Goal: Task Accomplishment & Management: Manage account settings

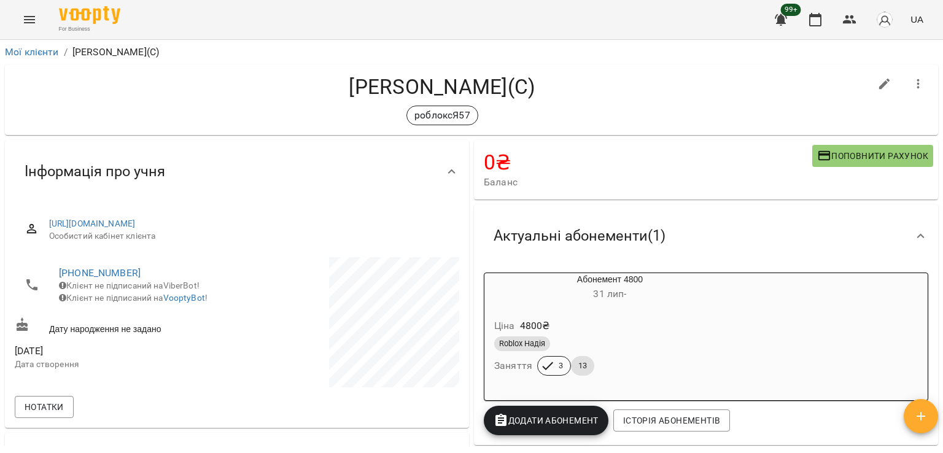
click at [27, 17] on icon "Menu" at bounding box center [29, 19] width 11 height 7
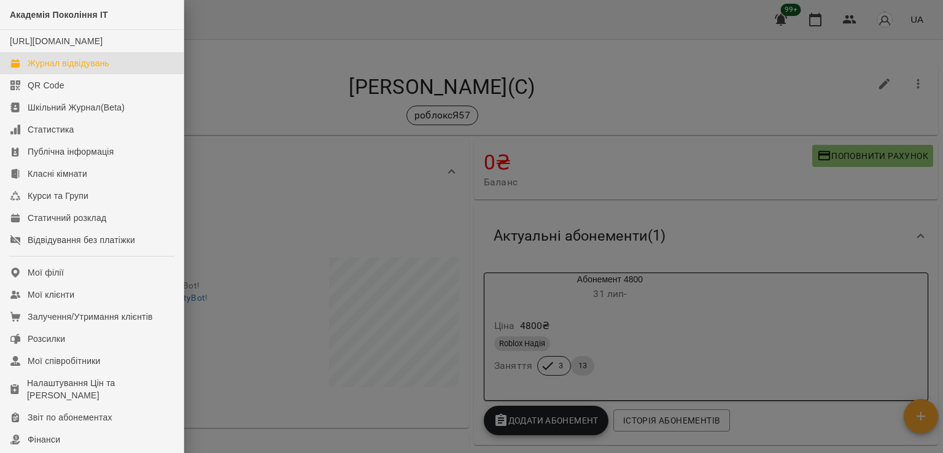
click at [91, 69] on div "Журнал відвідувань" at bounding box center [69, 63] width 82 height 12
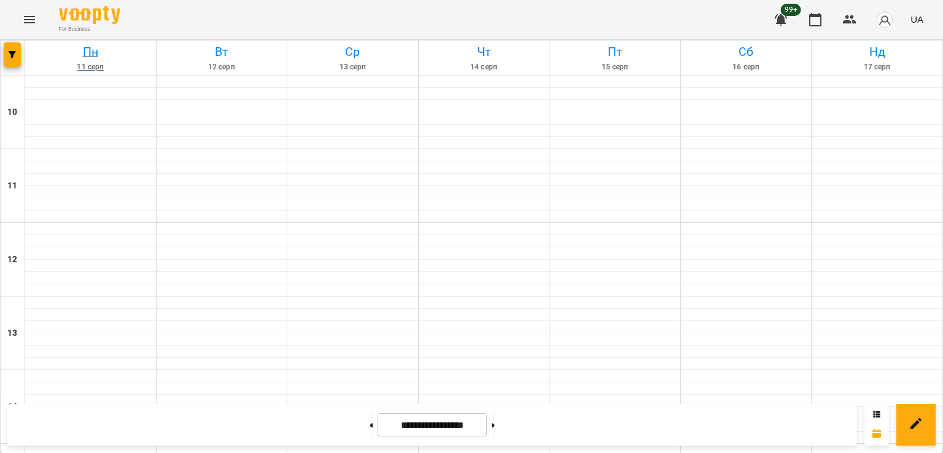
scroll to position [491, 0]
click at [12, 57] on icon "button" at bounding box center [12, 54] width 7 height 7
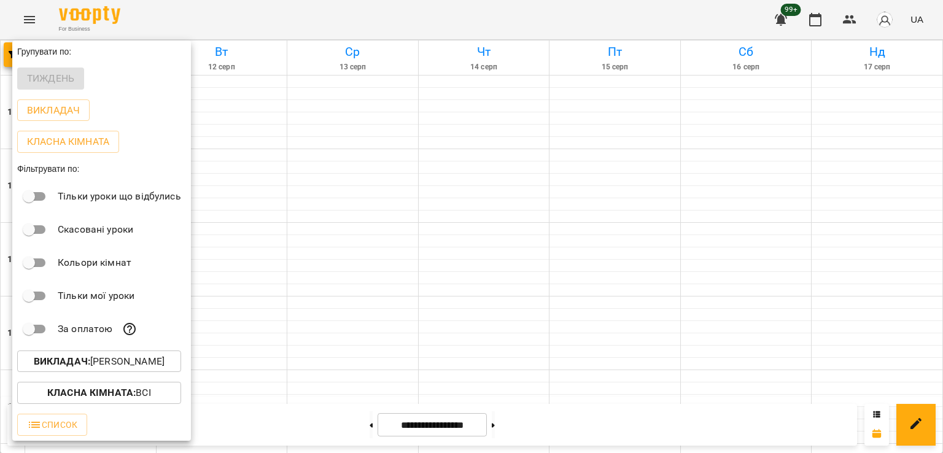
click at [123, 364] on p "Викладач : [PERSON_NAME]" at bounding box center [99, 361] width 131 height 15
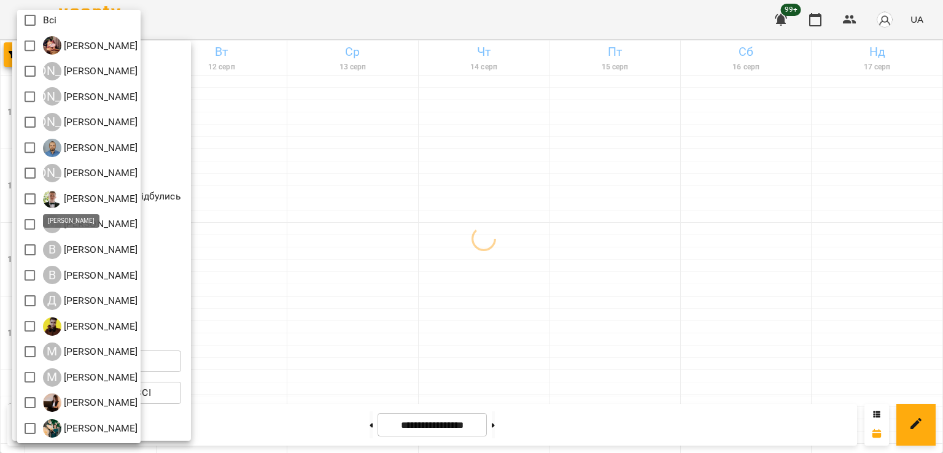
scroll to position [0, 0]
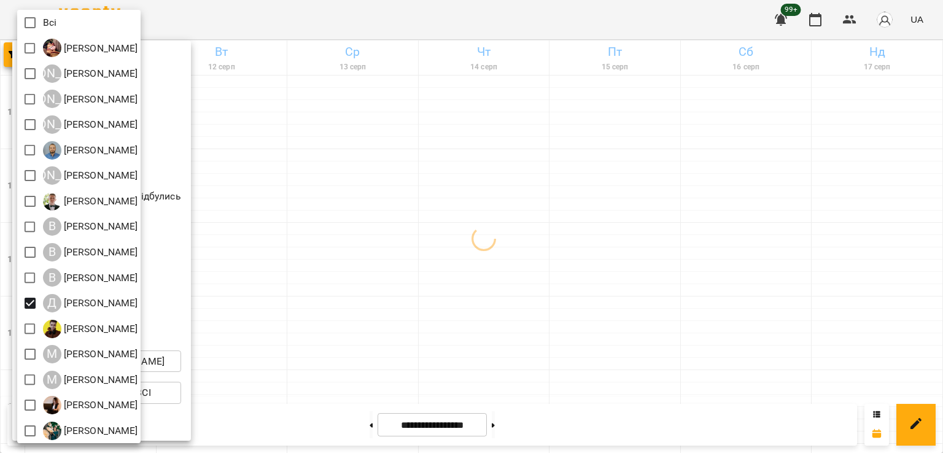
click at [439, 299] on div at bounding box center [471, 226] width 943 height 453
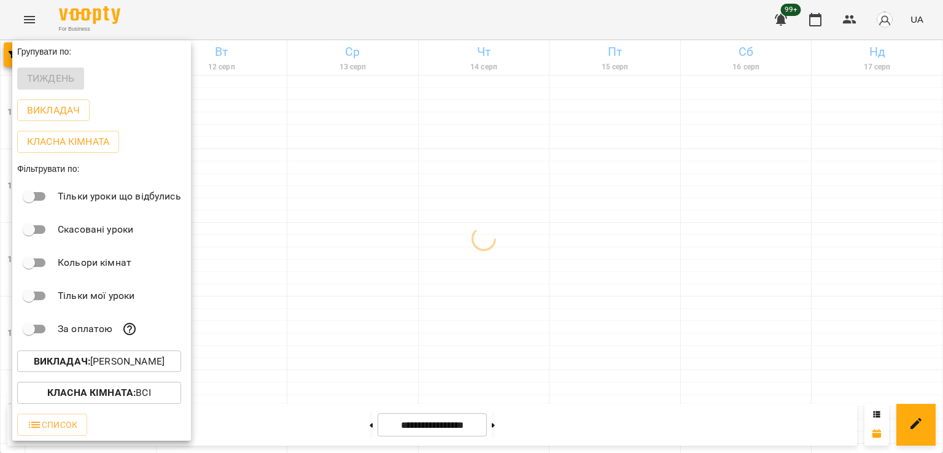
click at [383, 310] on div at bounding box center [471, 226] width 943 height 453
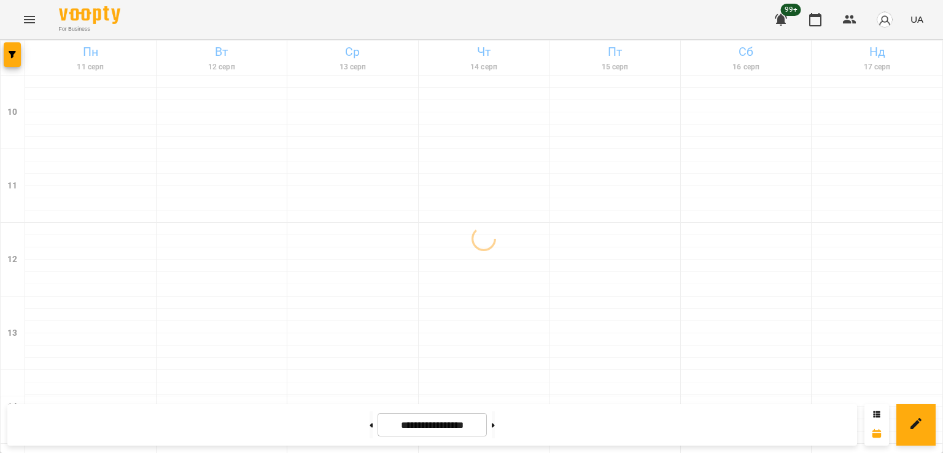
scroll to position [513, 0]
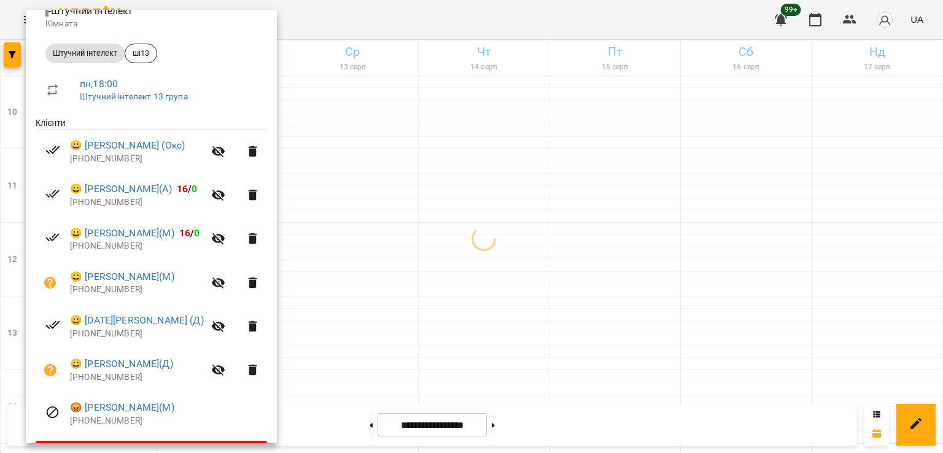
scroll to position [184, 0]
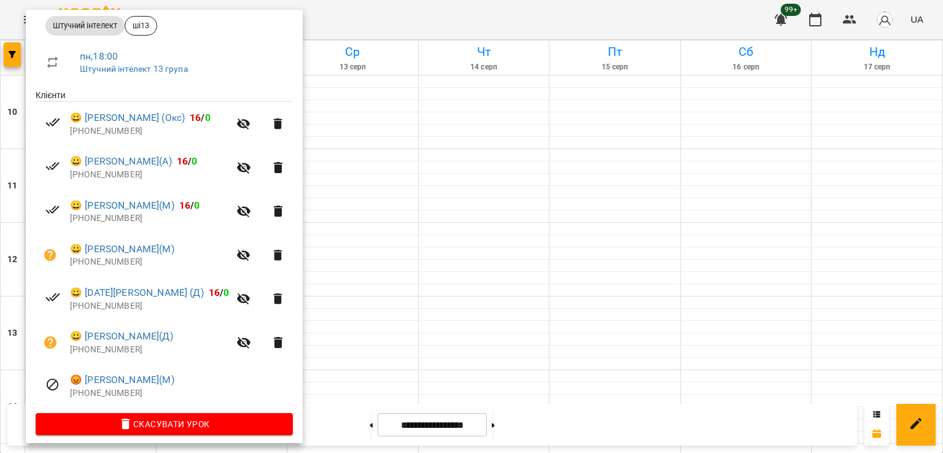
click at [349, 330] on div at bounding box center [471, 226] width 943 height 453
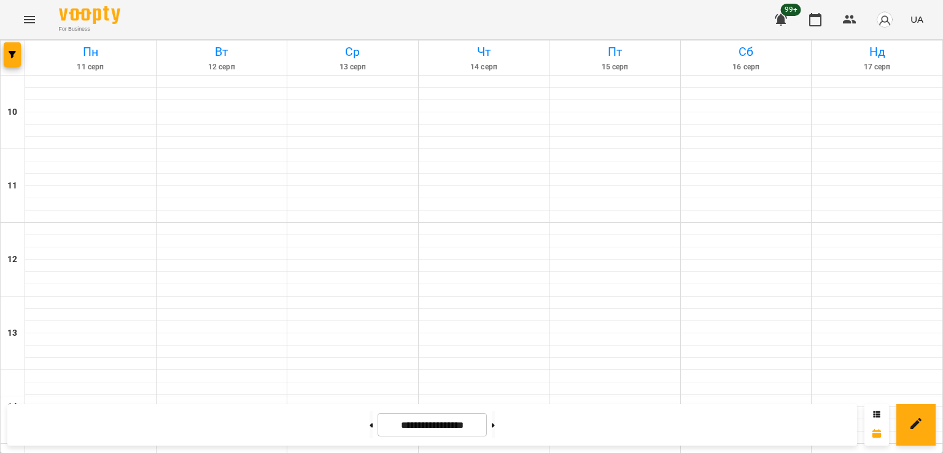
scroll to position [574, 0]
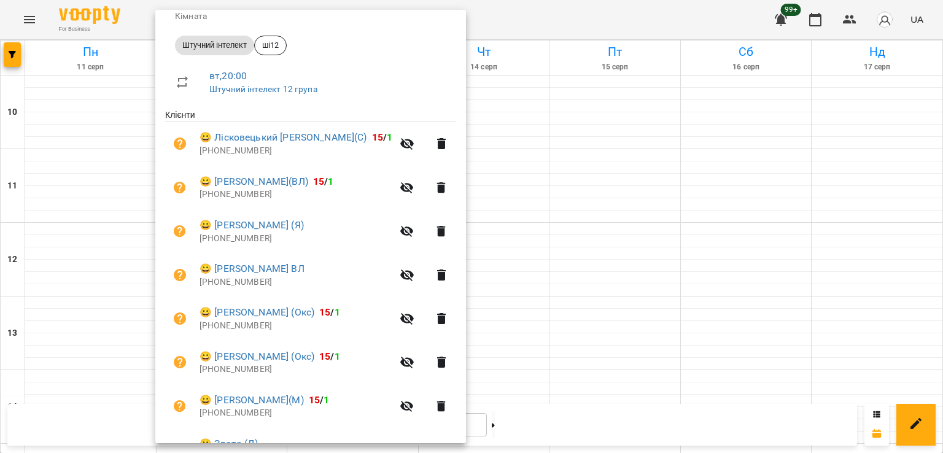
scroll to position [236, 0]
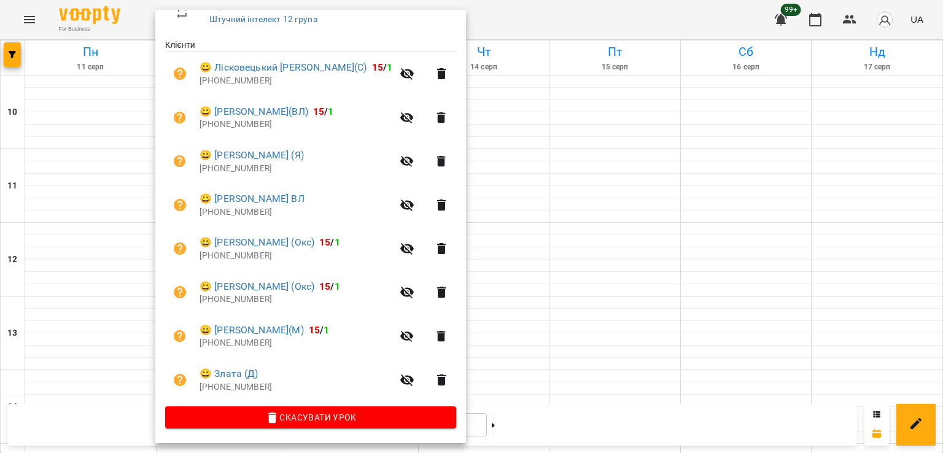
click at [121, 276] on div at bounding box center [471, 226] width 943 height 453
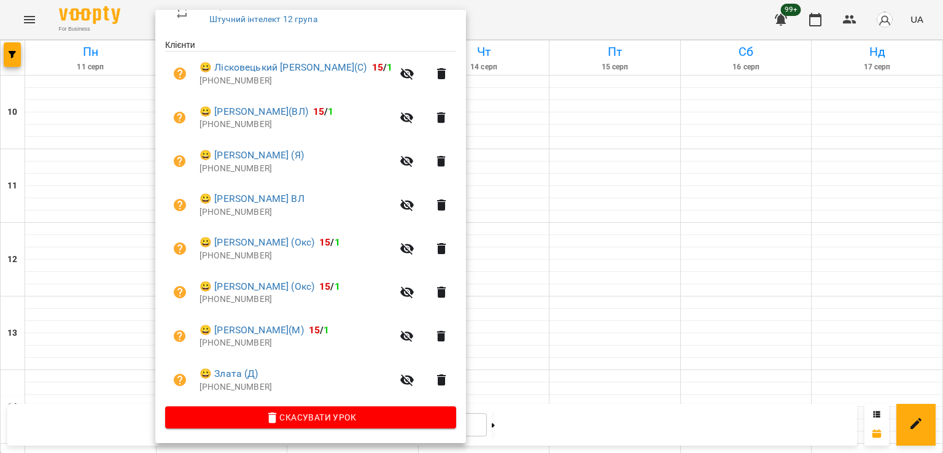
click at [74, 295] on div at bounding box center [471, 226] width 943 height 453
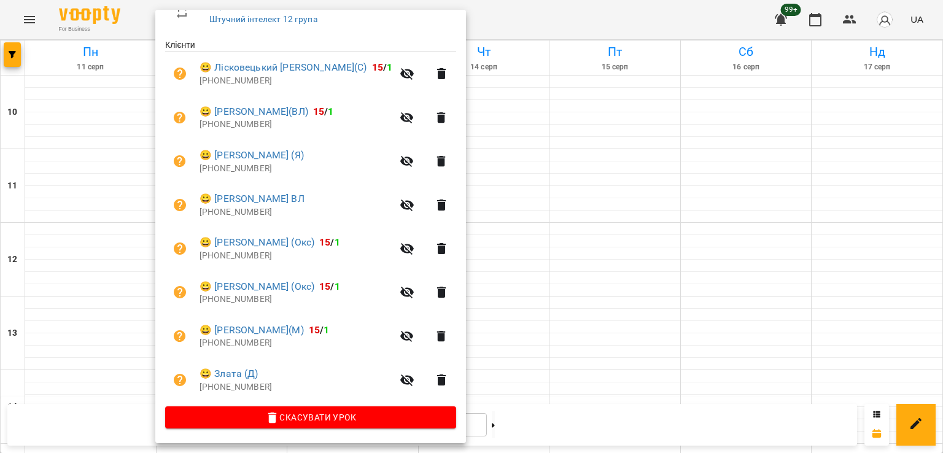
click at [101, 276] on div at bounding box center [471, 226] width 943 height 453
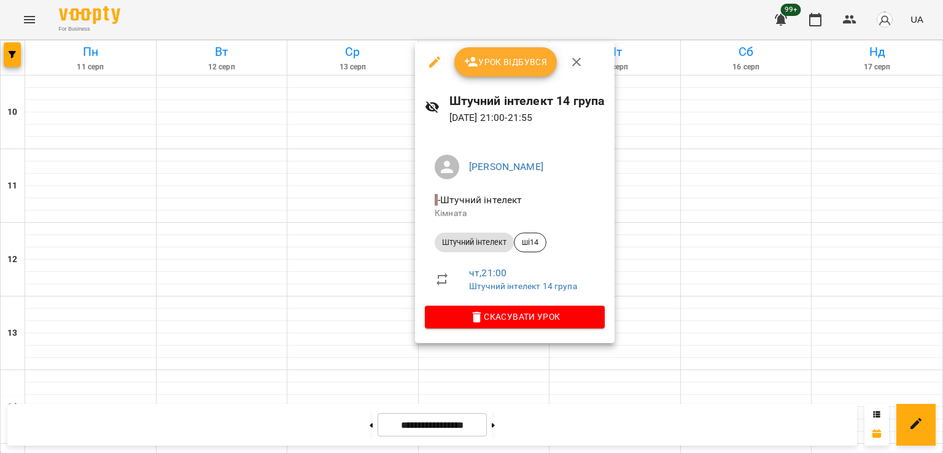
click at [244, 282] on div at bounding box center [471, 226] width 943 height 453
